Goal: Task Accomplishment & Management: Manage account settings

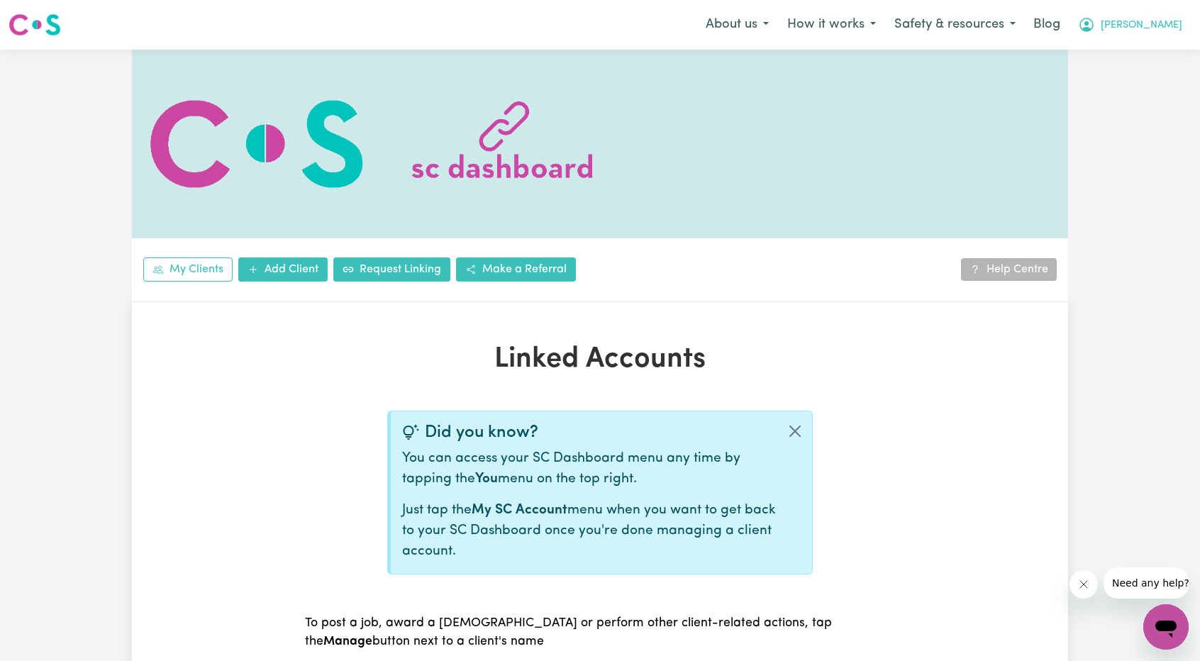
click at [1157, 12] on button "[PERSON_NAME]" at bounding box center [1130, 25] width 123 height 30
click at [1136, 83] on link "Logout" at bounding box center [1135, 81] width 112 height 27
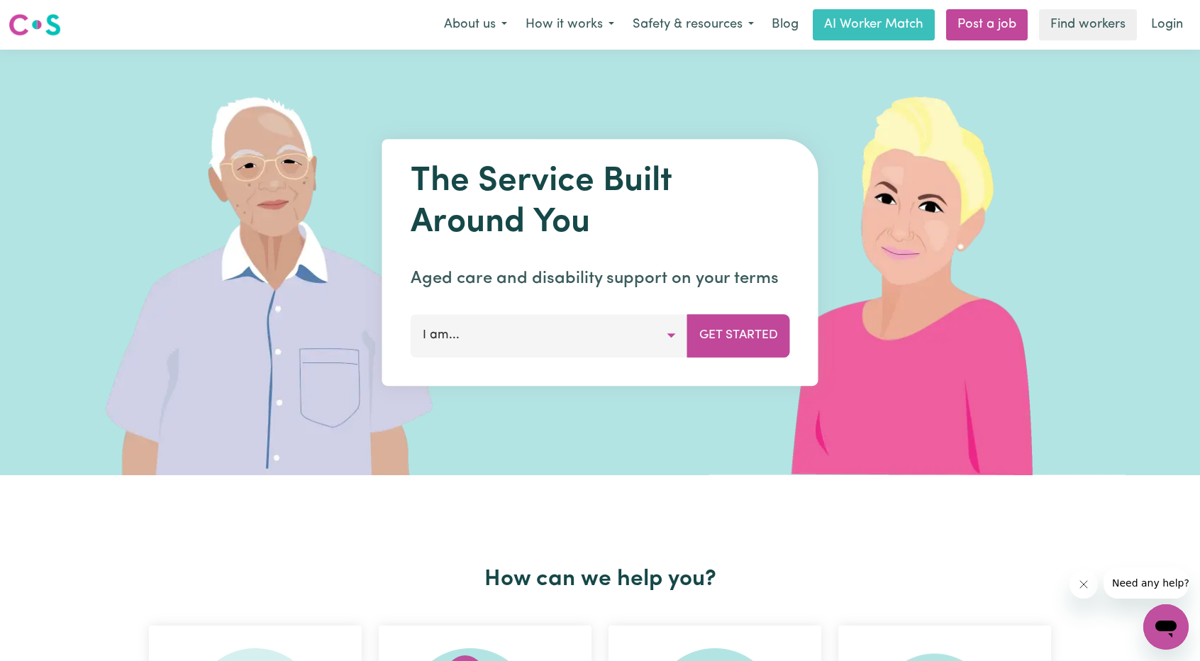
click at [1169, 30] on link "Login" at bounding box center [1167, 24] width 49 height 31
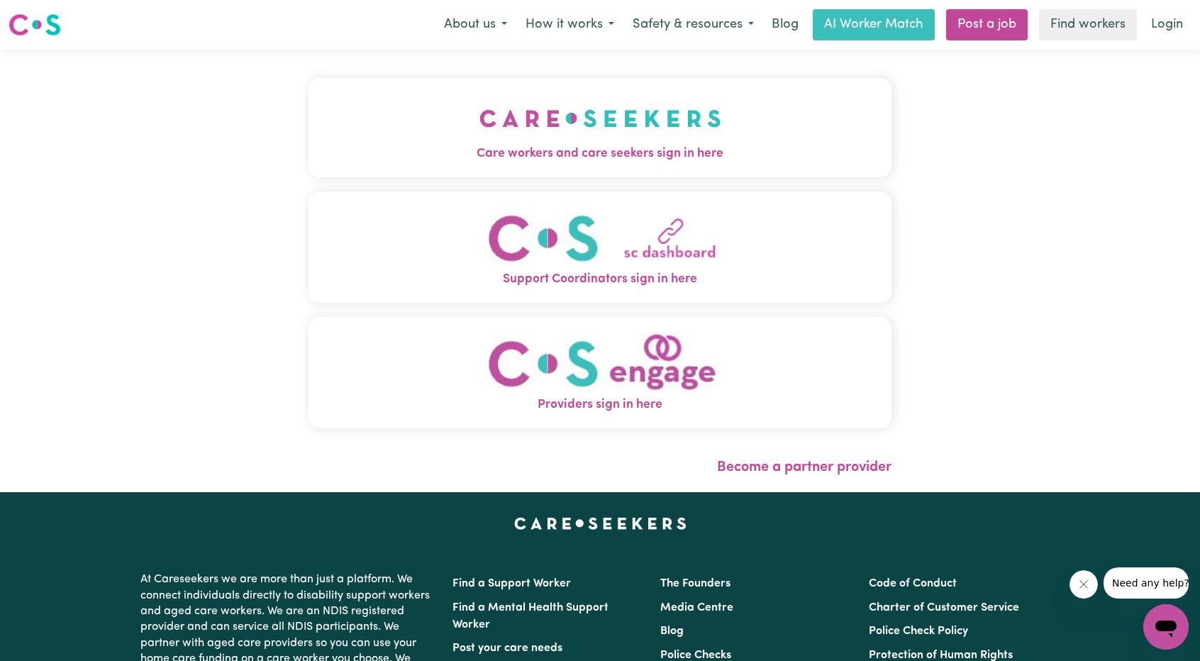
click at [594, 137] on button "Care workers and care seekers sign in here" at bounding box center [600, 127] width 583 height 99
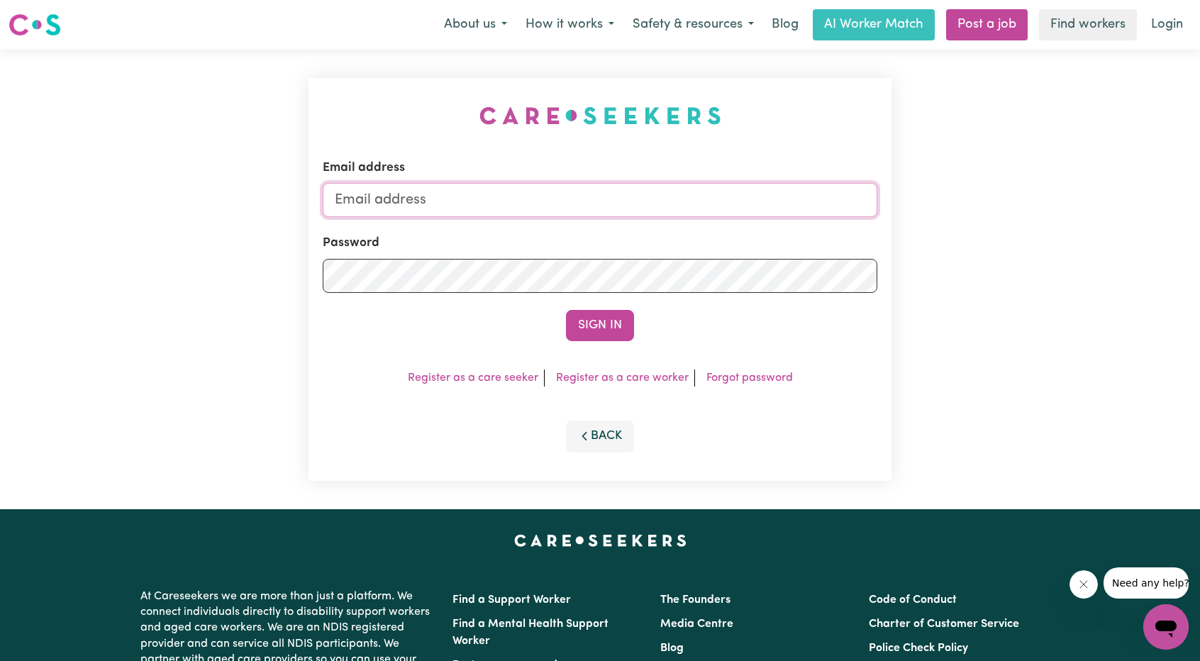
click at [624, 204] on input "Email address" at bounding box center [600, 200] width 555 height 34
drag, startPoint x: 406, startPoint y: 205, endPoint x: 731, endPoint y: 257, distance: 329.7
click at [724, 257] on form "Email address [EMAIL_ADDRESS][PERSON_NAME][DOMAIN_NAME] Password Sign In" at bounding box center [600, 250] width 555 height 182
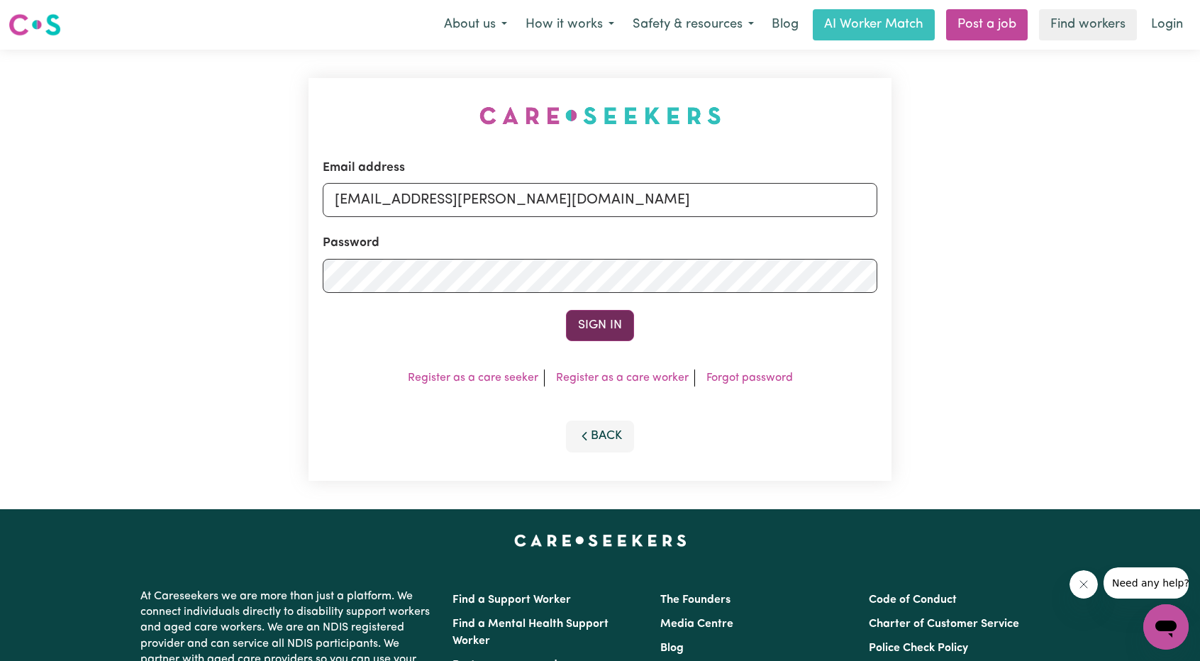
type input "[EMAIL_ADDRESS][PERSON_NAME][DOMAIN_NAME]"
click at [568, 326] on button "Sign In" at bounding box center [600, 325] width 68 height 31
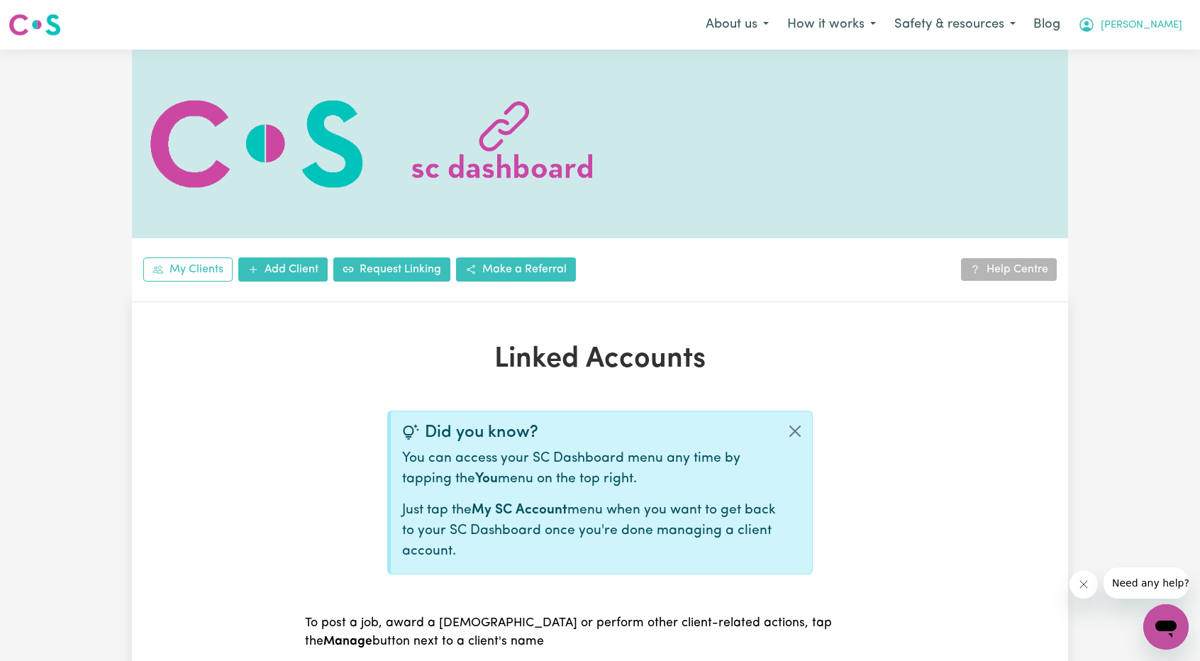
click at [1160, 18] on span "[PERSON_NAME]" at bounding box center [1142, 26] width 82 height 16
click at [1112, 74] on link "Logout" at bounding box center [1135, 81] width 112 height 27
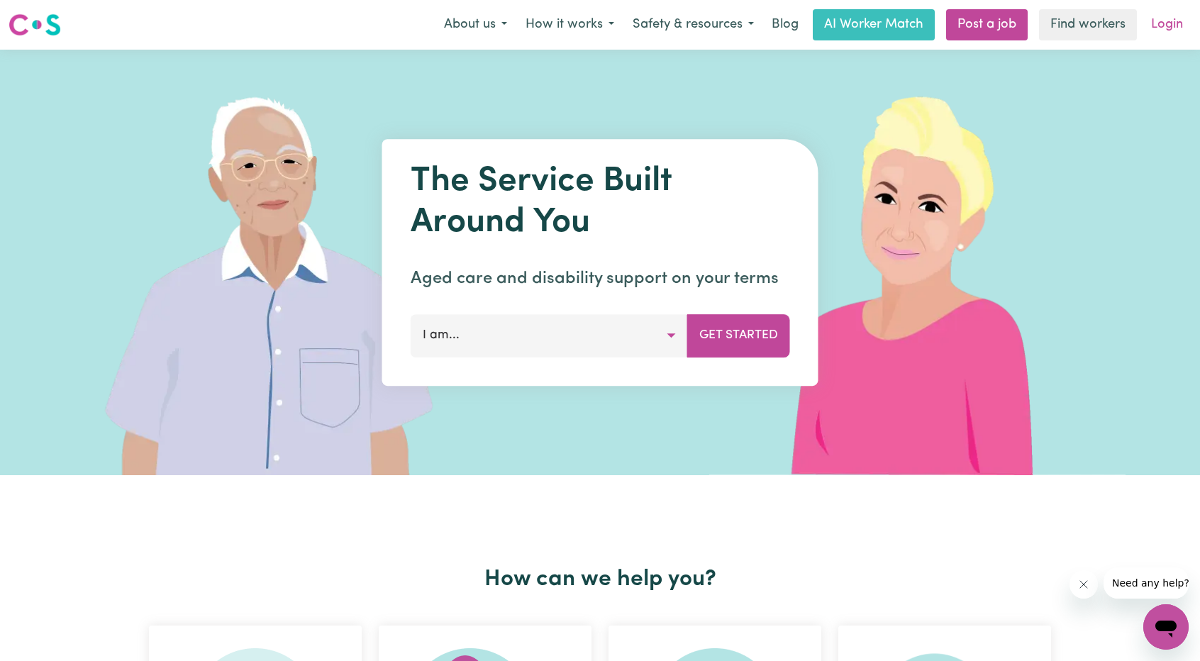
click at [1175, 21] on link "Login" at bounding box center [1167, 24] width 49 height 31
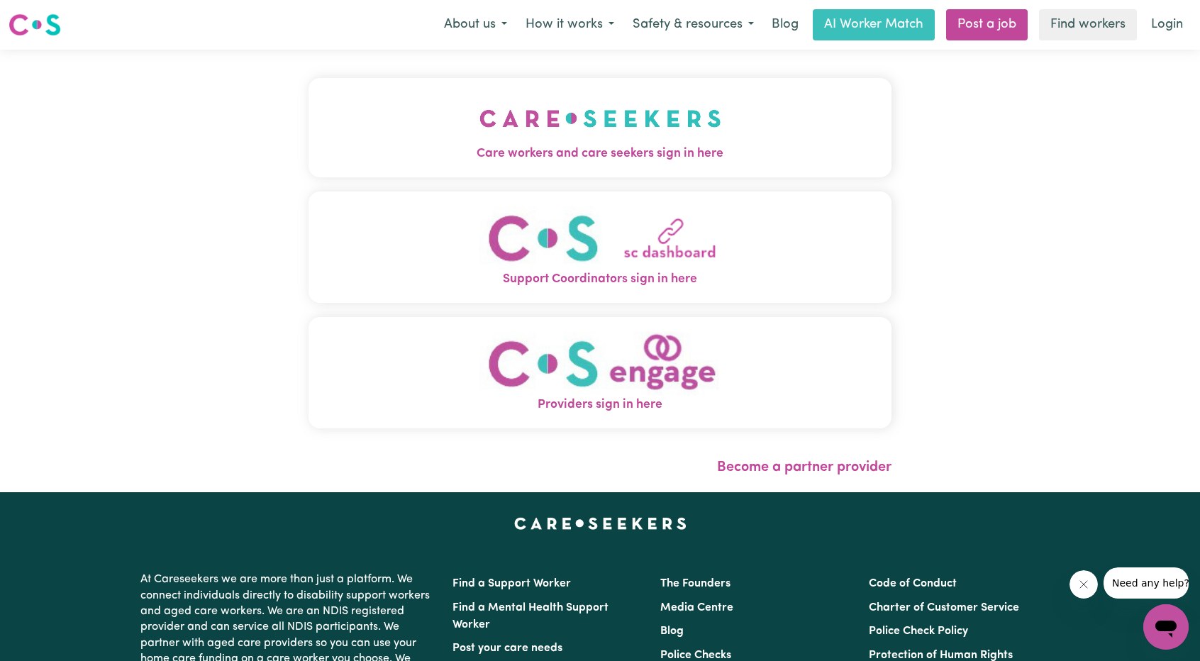
click at [614, 134] on img "Care workers and care seekers sign in here" at bounding box center [600, 118] width 242 height 52
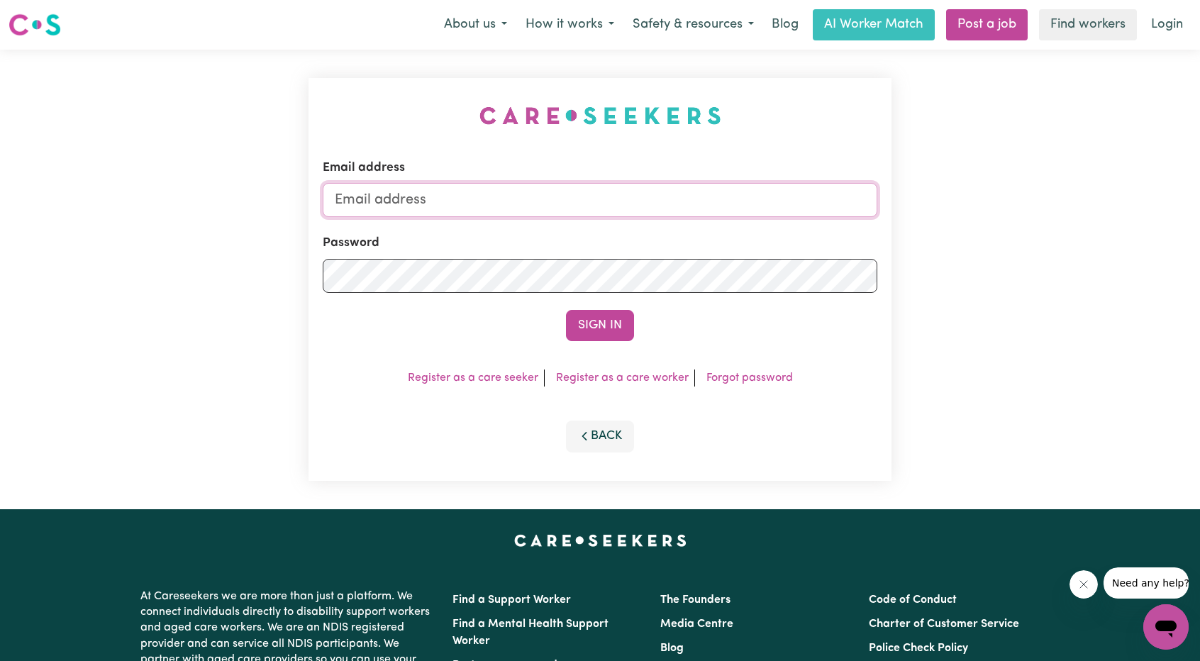
click at [538, 216] on input "Email address" at bounding box center [600, 200] width 555 height 34
drag, startPoint x: 404, startPoint y: 196, endPoint x: 609, endPoint y: 238, distance: 208.5
click at [607, 226] on form "Email address [EMAIL_ADDRESS][PERSON_NAME][DOMAIN_NAME] Password Sign In" at bounding box center [600, 250] width 555 height 182
type input "[EMAIL_ADDRESS][DOMAIN_NAME]"
click at [587, 330] on button "Sign In" at bounding box center [600, 325] width 68 height 31
